Goal: Task Accomplishment & Management: Complete application form

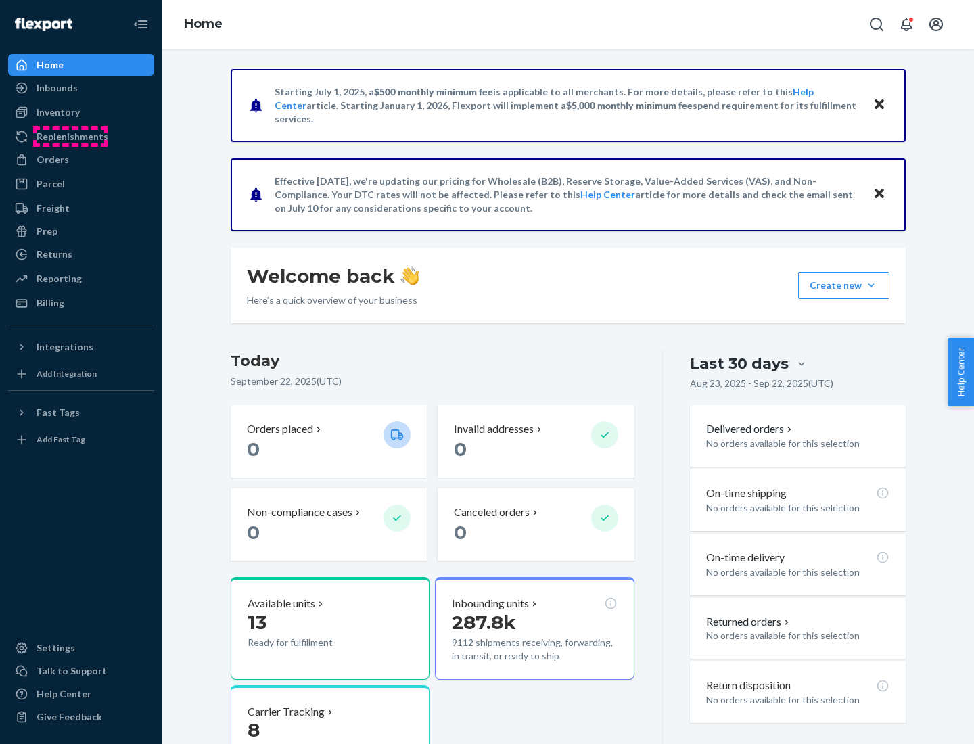
click at [70, 137] on div "Replenishments" at bounding box center [73, 137] width 72 height 14
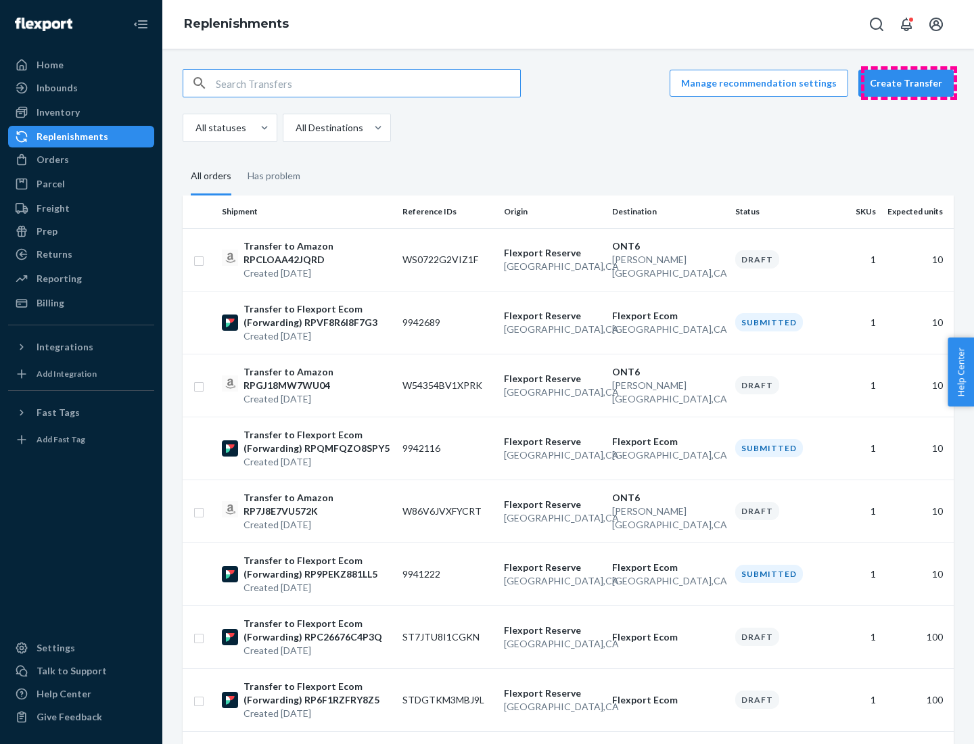
click at [909, 83] on button "Create Transfer" at bounding box center [905, 83] width 95 height 27
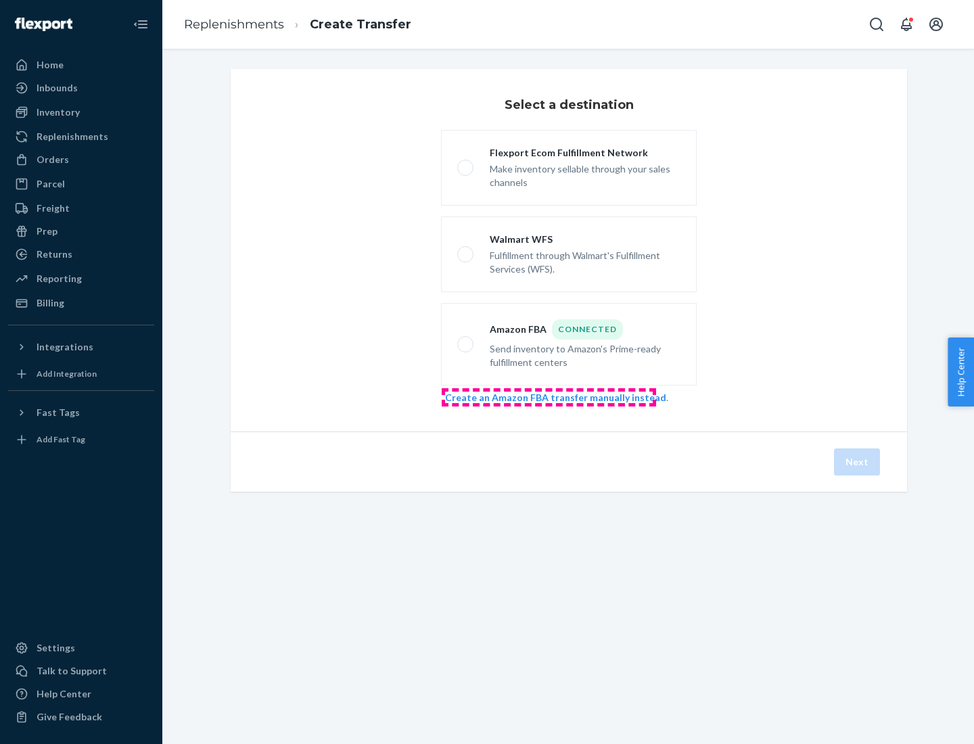
click at [548, 397] on link "Create an Amazon FBA transfer manually instead" at bounding box center [555, 396] width 221 height 11
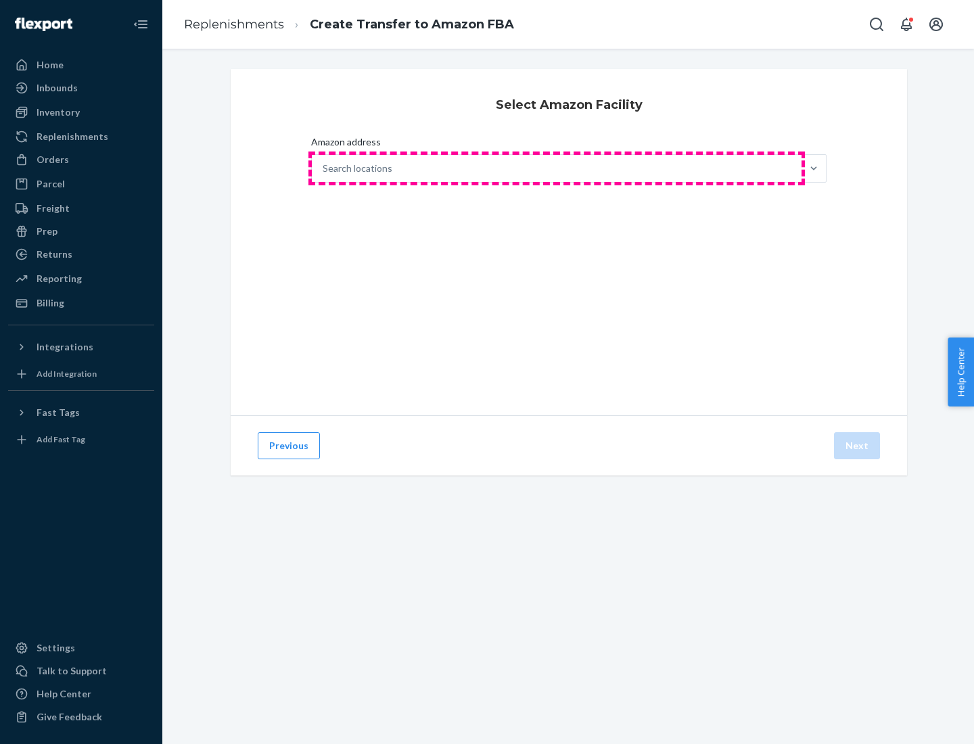
click at [556, 168] on div "Search locations" at bounding box center [556, 168] width 489 height 27
click at [324, 168] on input "Amazon address Search locations" at bounding box center [322, 169] width 1 height 14
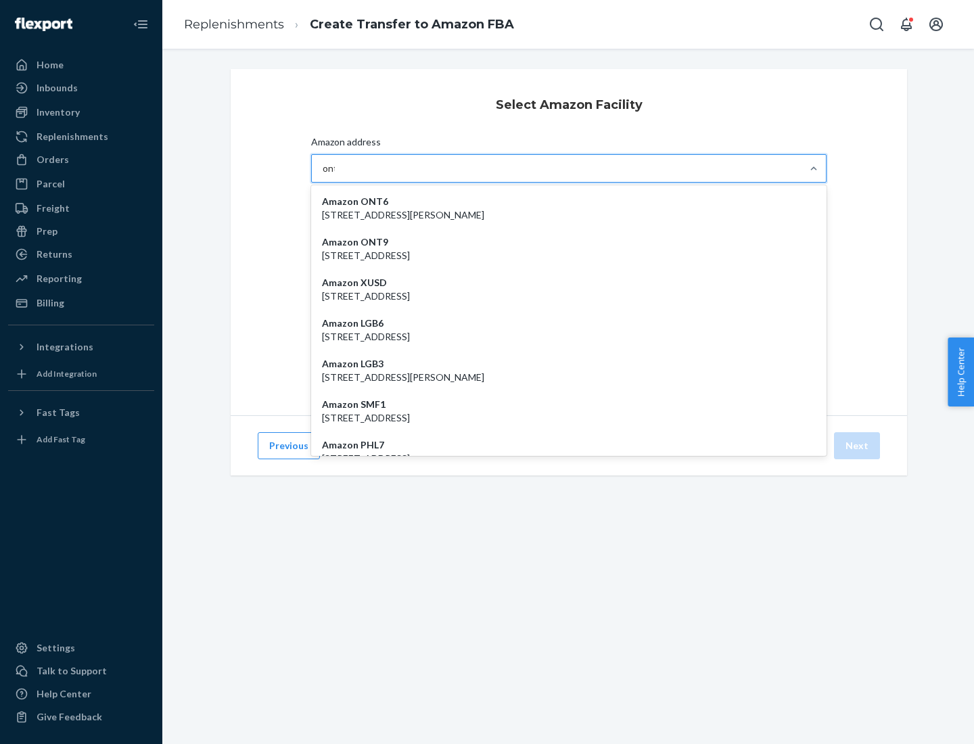
type input "ont6"
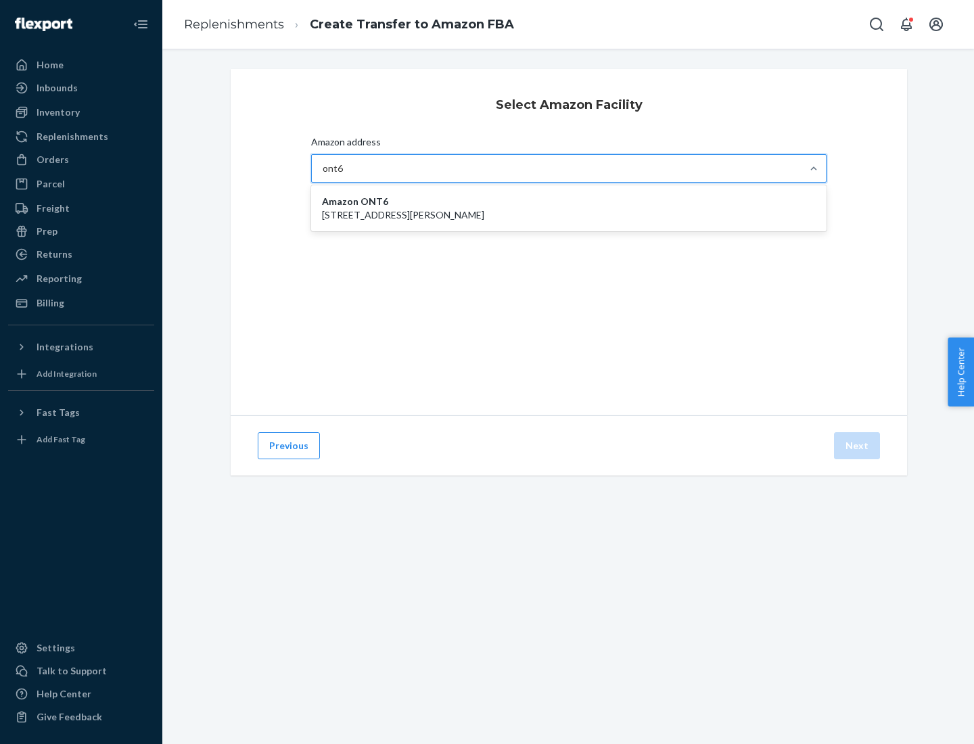
click at [569, 208] on p "[STREET_ADDRESS][PERSON_NAME]" at bounding box center [569, 215] width 494 height 14
click at [343, 175] on input "ont6" at bounding box center [332, 169] width 21 height 14
click at [857, 446] on button "Next" at bounding box center [857, 445] width 46 height 27
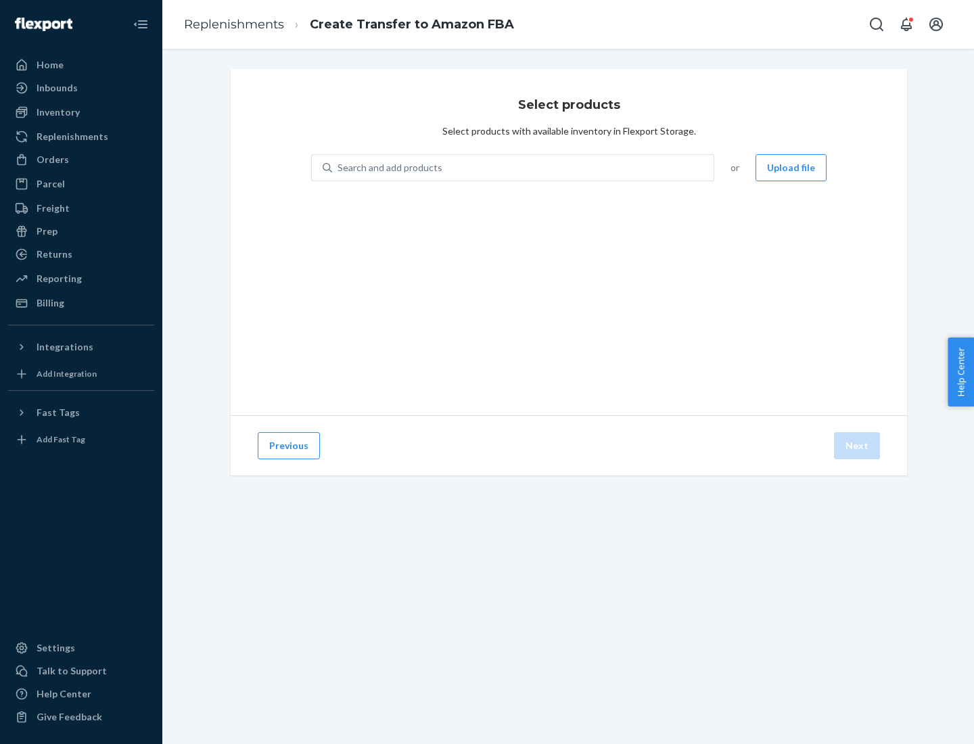
click at [388, 168] on div "Search and add products" at bounding box center [389, 168] width 105 height 14
click at [339, 168] on input "Search and add products" at bounding box center [337, 168] width 1 height 14
type input "test"
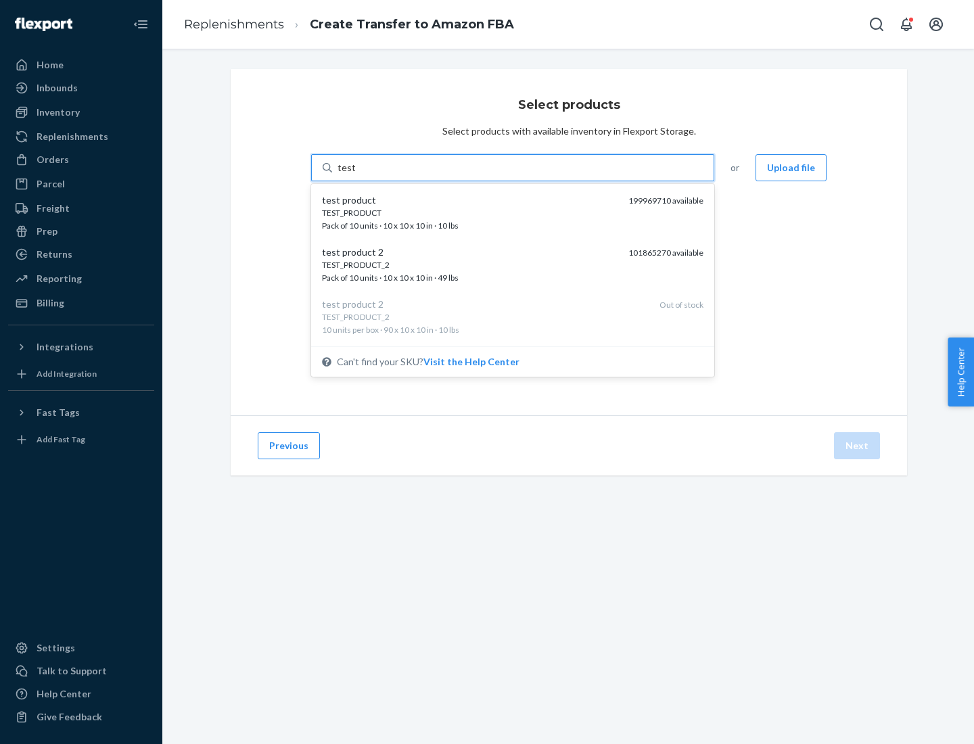
scroll to position [7, 0]
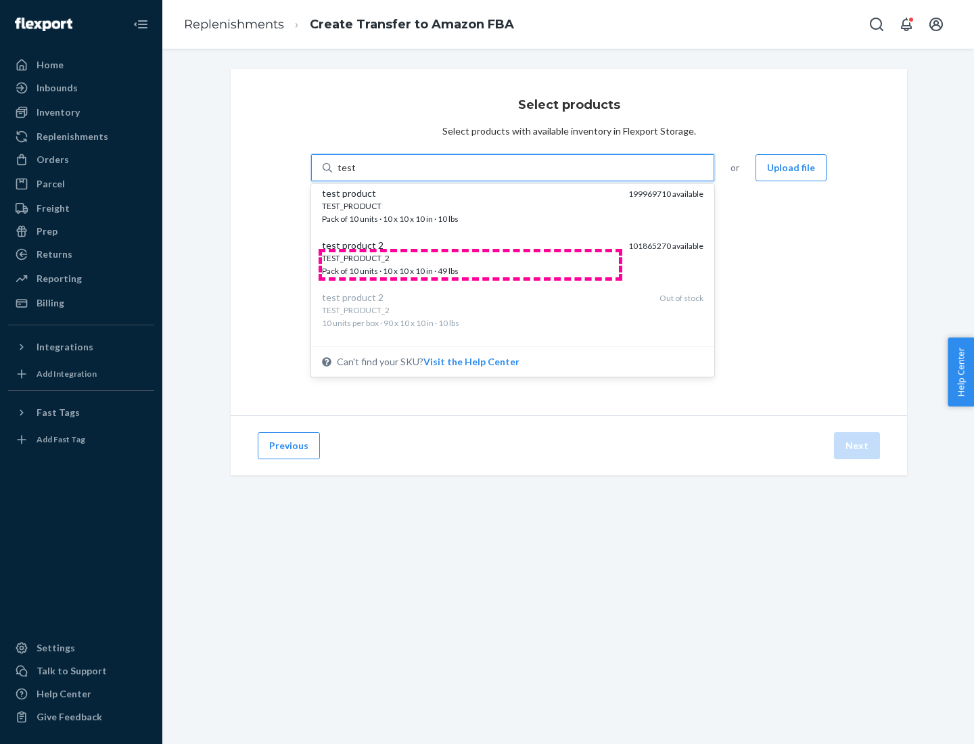
click at [470, 264] on div "TEST_PRODUCT_2 Pack of 10 units · 10 x 10 x 10 in · 49 lbs" at bounding box center [469, 264] width 295 height 25
click at [355, 174] on input "test" at bounding box center [346, 168] width 18 height 14
